Goal: Task Accomplishment & Management: Complete application form

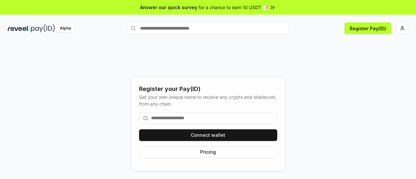
click at [211, 117] on input at bounding box center [208, 119] width 138 height 12
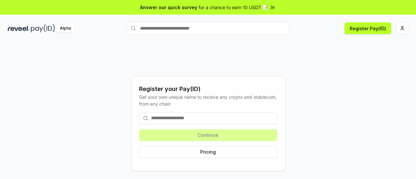
click at [180, 118] on input at bounding box center [208, 119] width 138 height 12
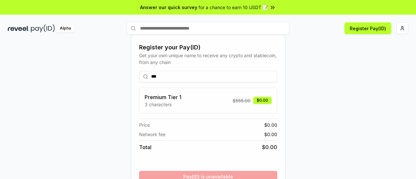
drag, startPoint x: 162, startPoint y: 76, endPoint x: 139, endPoint y: 80, distance: 23.7
click at [139, 80] on div "Register your Pay(ID) Get your own unique name to receive any crypto and stable…" at bounding box center [208, 124] width 155 height 178
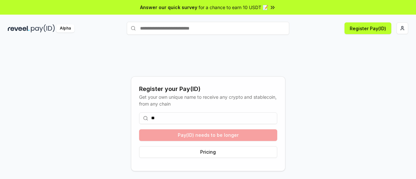
type input "*"
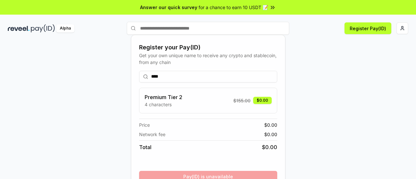
drag, startPoint x: 166, startPoint y: 77, endPoint x: 146, endPoint y: 80, distance: 20.1
click at [146, 80] on input "****" at bounding box center [208, 77] width 138 height 12
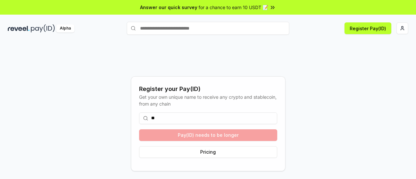
type input "*"
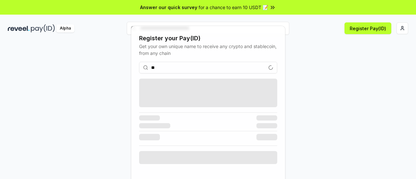
type input "*"
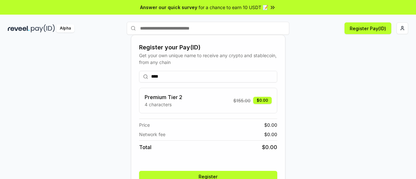
scroll to position [33, 0]
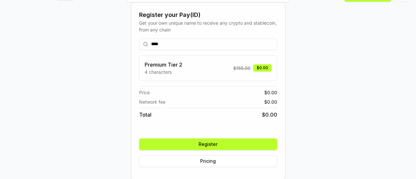
type input "****"
click at [203, 141] on button "Register" at bounding box center [208, 145] width 138 height 12
